Goal: Transaction & Acquisition: Purchase product/service

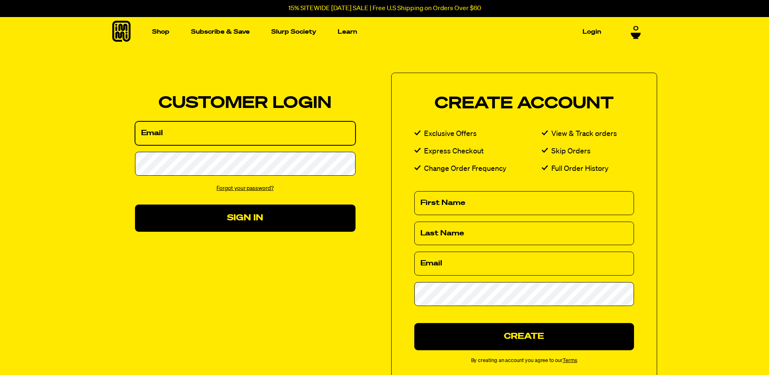
click at [202, 133] on input "Email" at bounding box center [245, 133] width 221 height 24
type input "[EMAIL_ADDRESS][DOMAIN_NAME]"
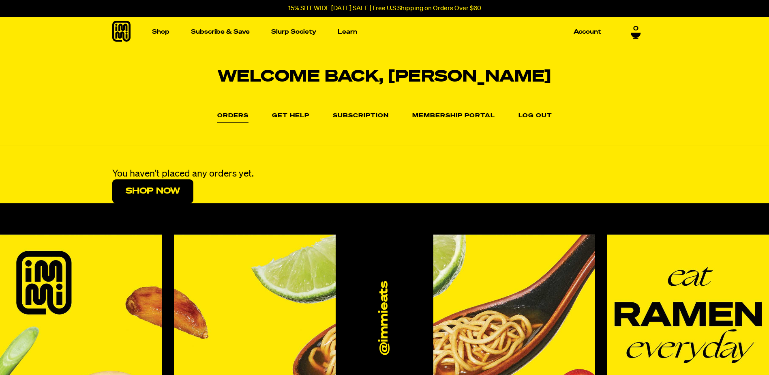
click at [232, 115] on link "Orders" at bounding box center [232, 118] width 31 height 10
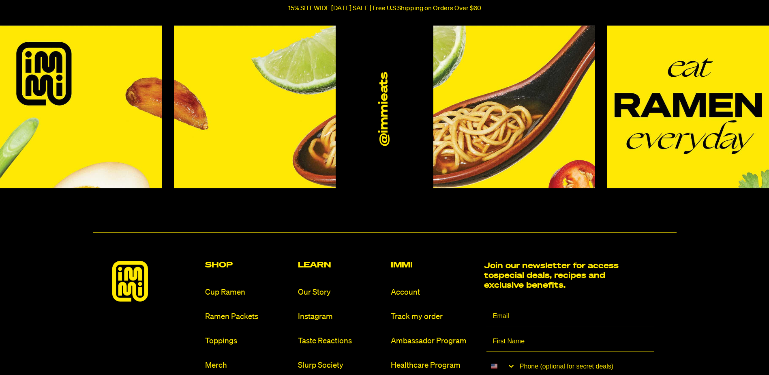
scroll to position [365, 0]
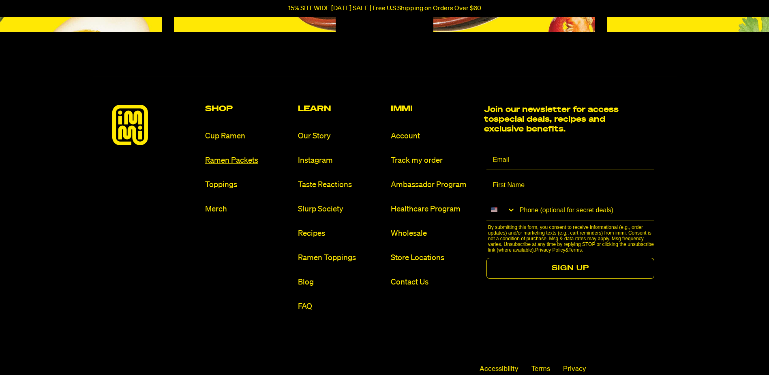
click at [229, 159] on link "Ramen Packets" at bounding box center [248, 160] width 86 height 11
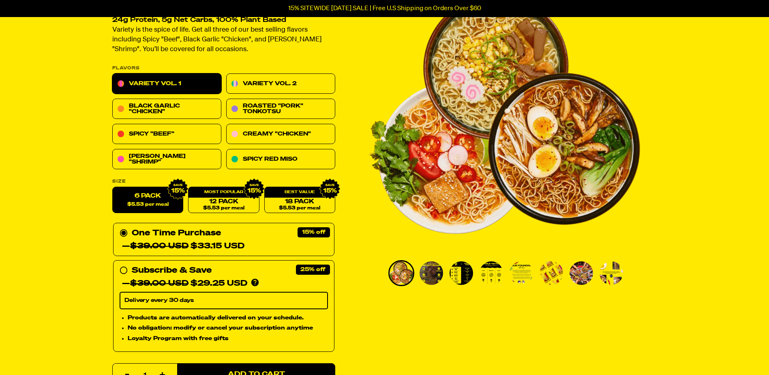
scroll to position [81, 0]
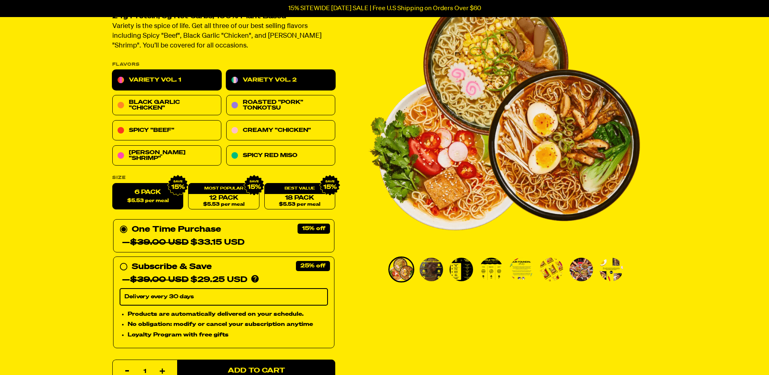
click at [283, 80] on link "Variety Vol. 2" at bounding box center [280, 80] width 109 height 20
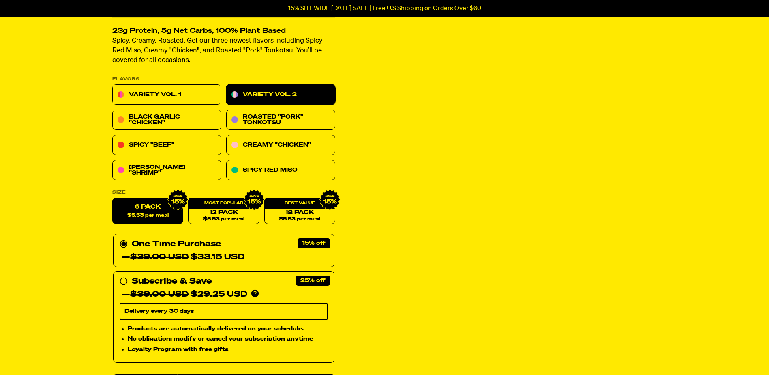
scroll to position [122, 0]
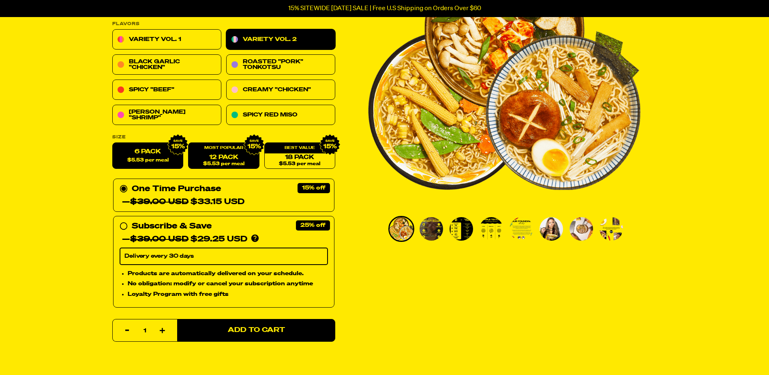
click at [220, 151] on div "12 Pack $5.53 per meal" at bounding box center [223, 156] width 71 height 26
click at [204, 152] on div "12 Pack $5.53 per meal" at bounding box center [223, 156] width 71 height 26
click at [240, 155] on link "12 Pack $5.53 per meal" at bounding box center [223, 156] width 71 height 26
radio input "false"
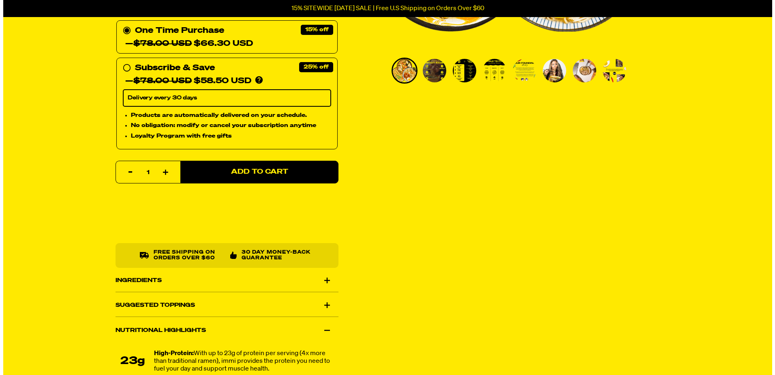
scroll to position [284, 0]
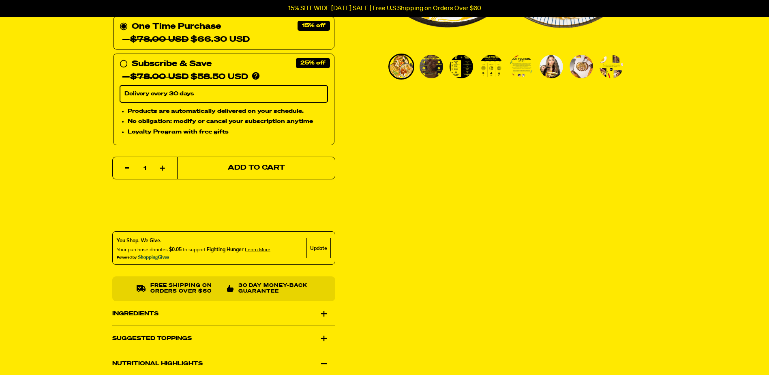
click at [258, 162] on button "Add to Cart" at bounding box center [256, 168] width 158 height 23
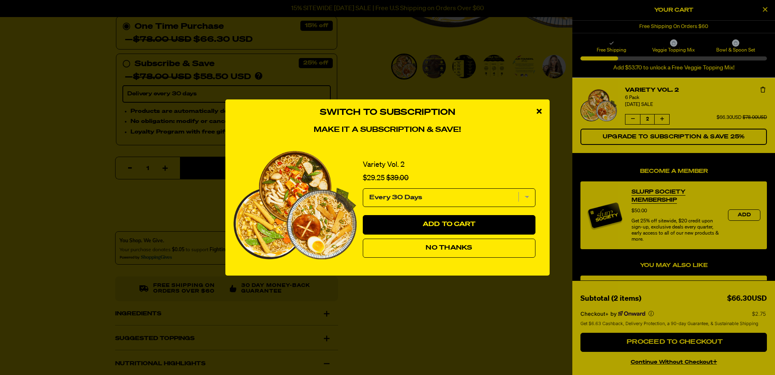
click at [669, 343] on div "Switch to Subscription Make it a subscription & save! Variety Vol. 2 Sale price…" at bounding box center [387, 187] width 775 height 375
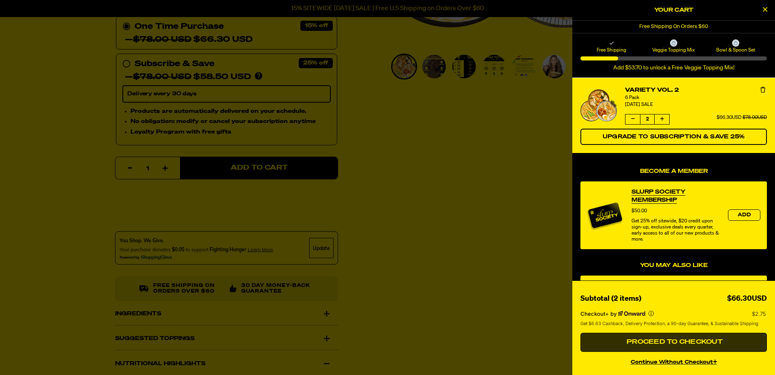
click at [689, 338] on button "Proceed to Checkout" at bounding box center [674, 342] width 187 height 19
